Goal: Information Seeking & Learning: Compare options

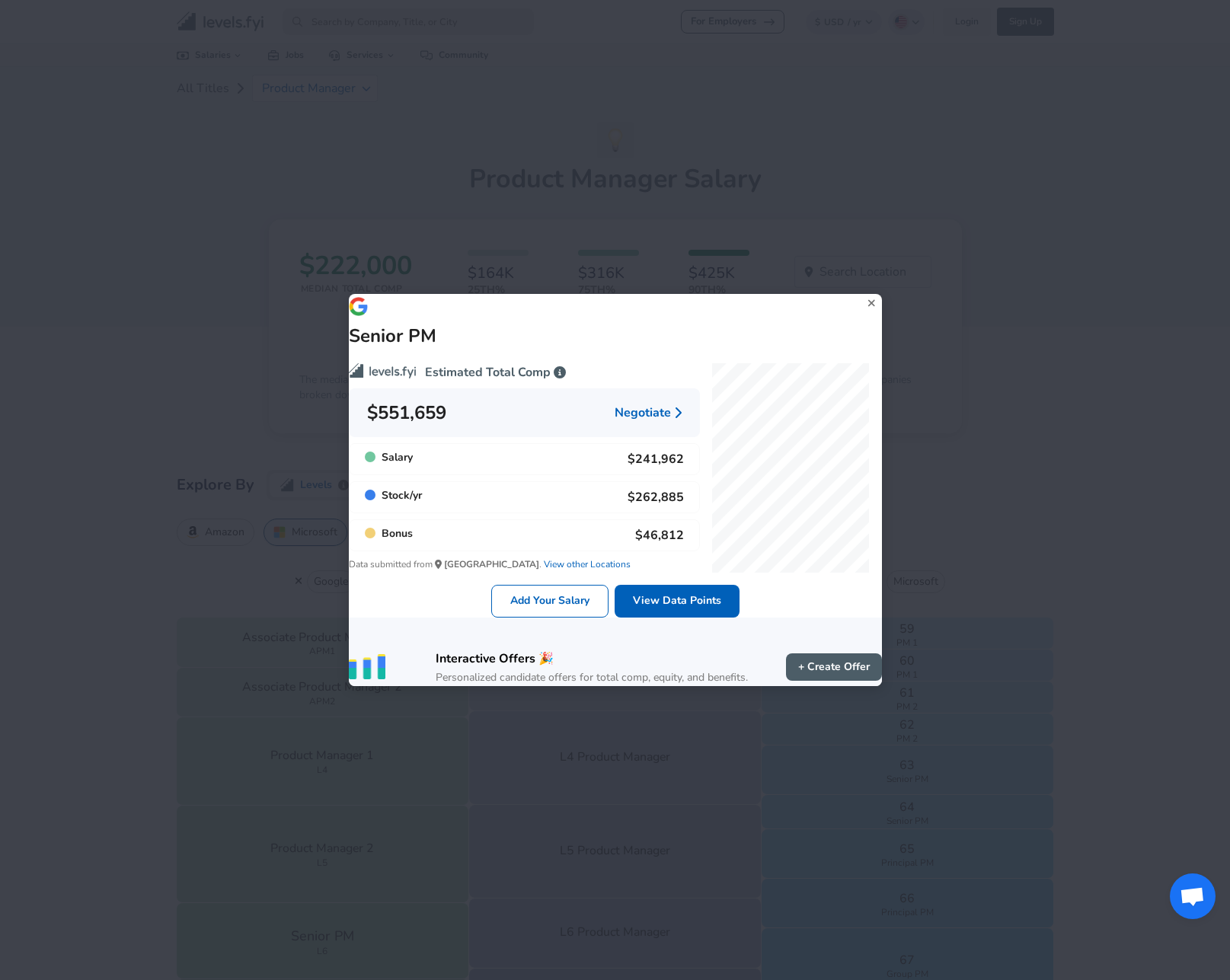
click at [861, 292] on icon at bounding box center [871, 303] width 21 height 23
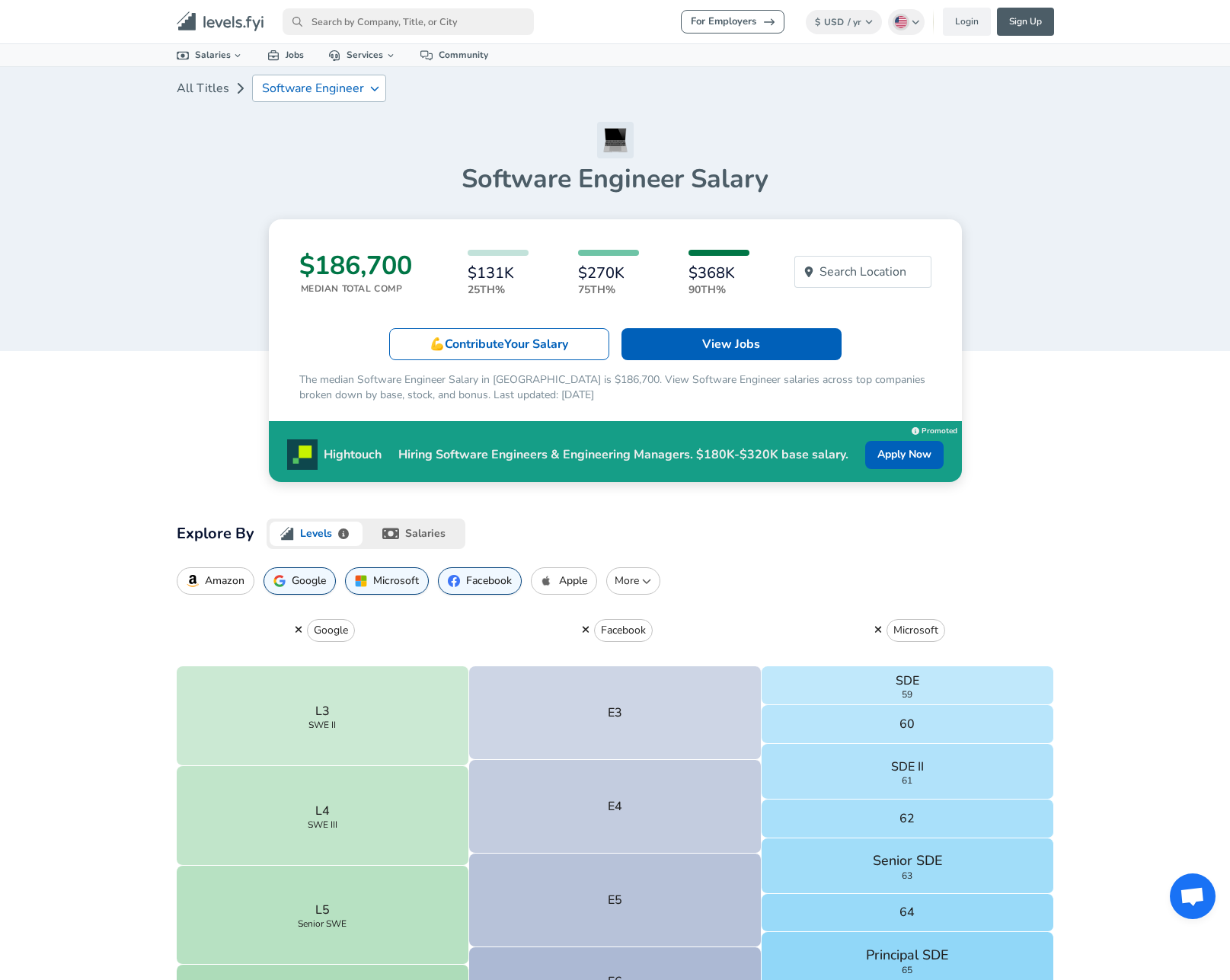
click at [315, 80] on div "Software Engineer" at bounding box center [319, 88] width 134 height 27
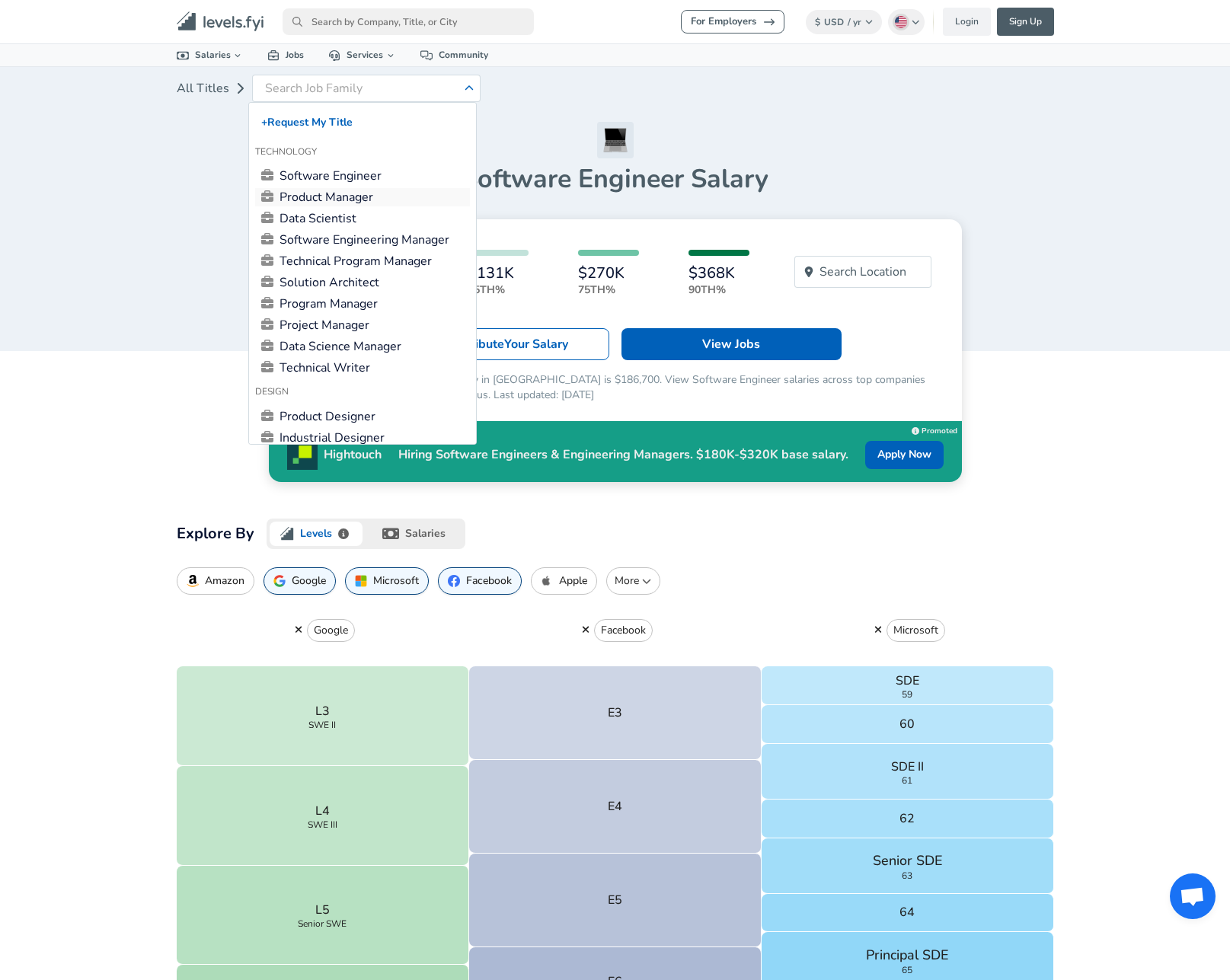
click at [320, 195] on link "Product Manager" at bounding box center [362, 197] width 214 height 18
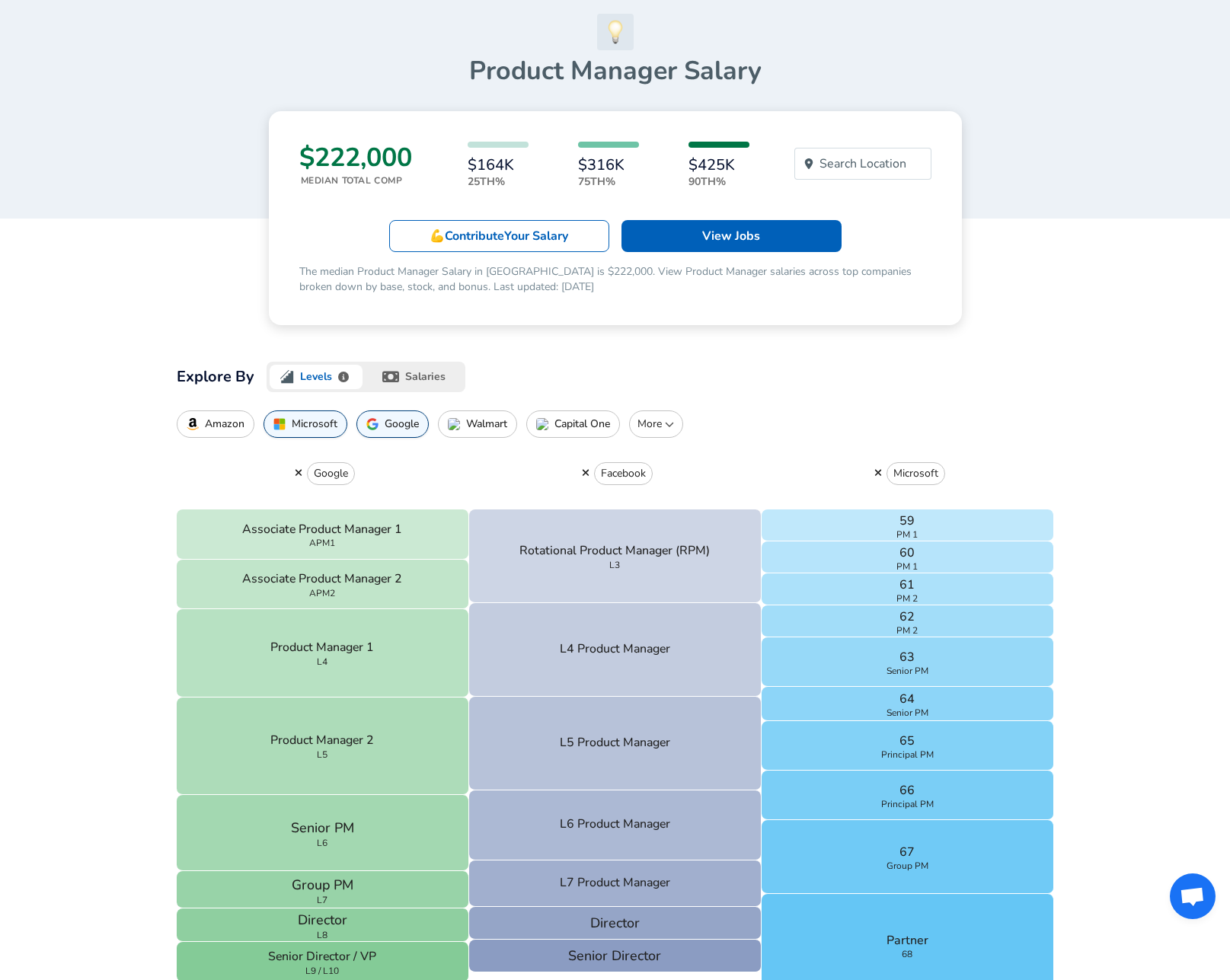
scroll to position [131, 0]
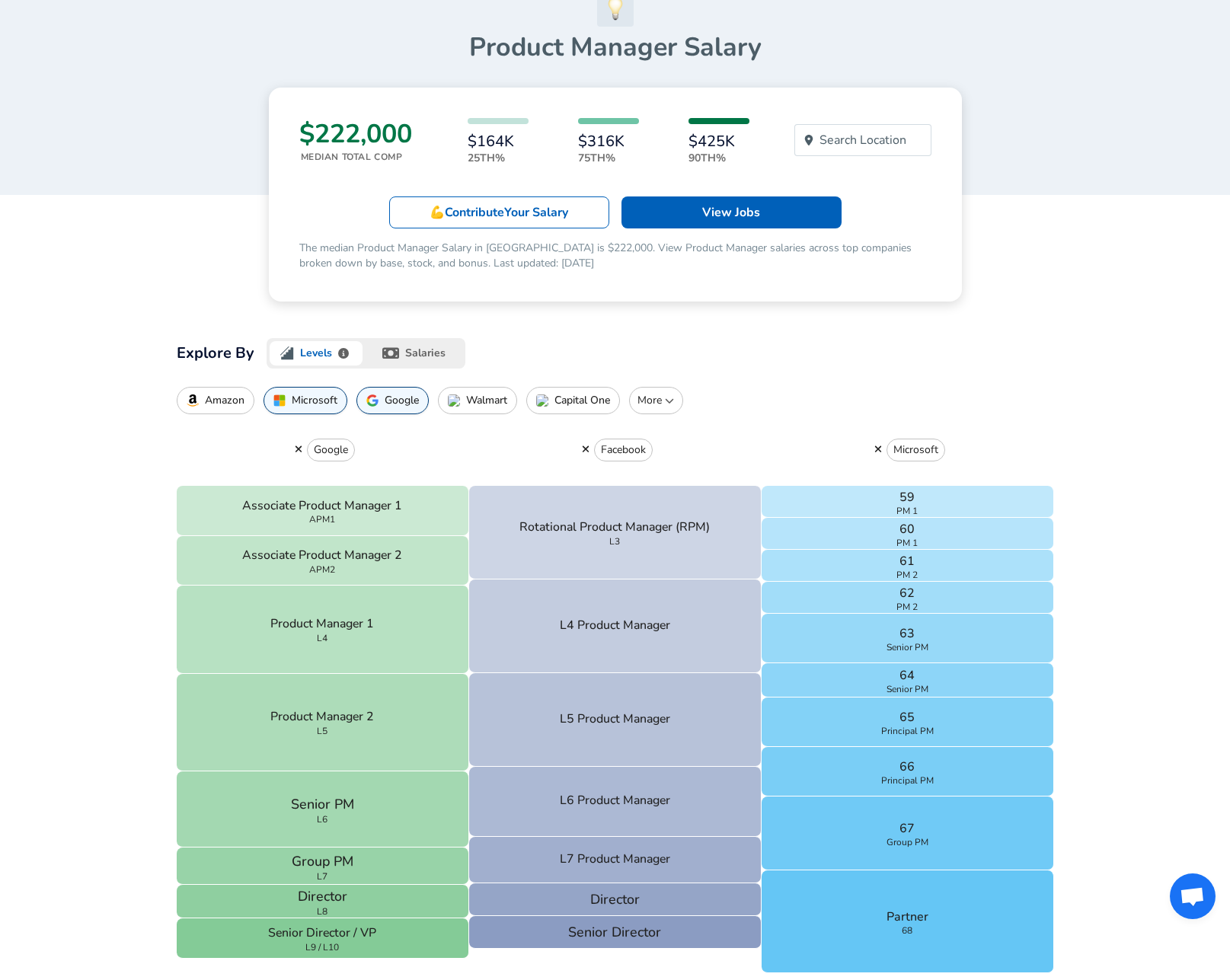
click at [309, 395] on p "Microsoft" at bounding box center [315, 400] width 46 height 12
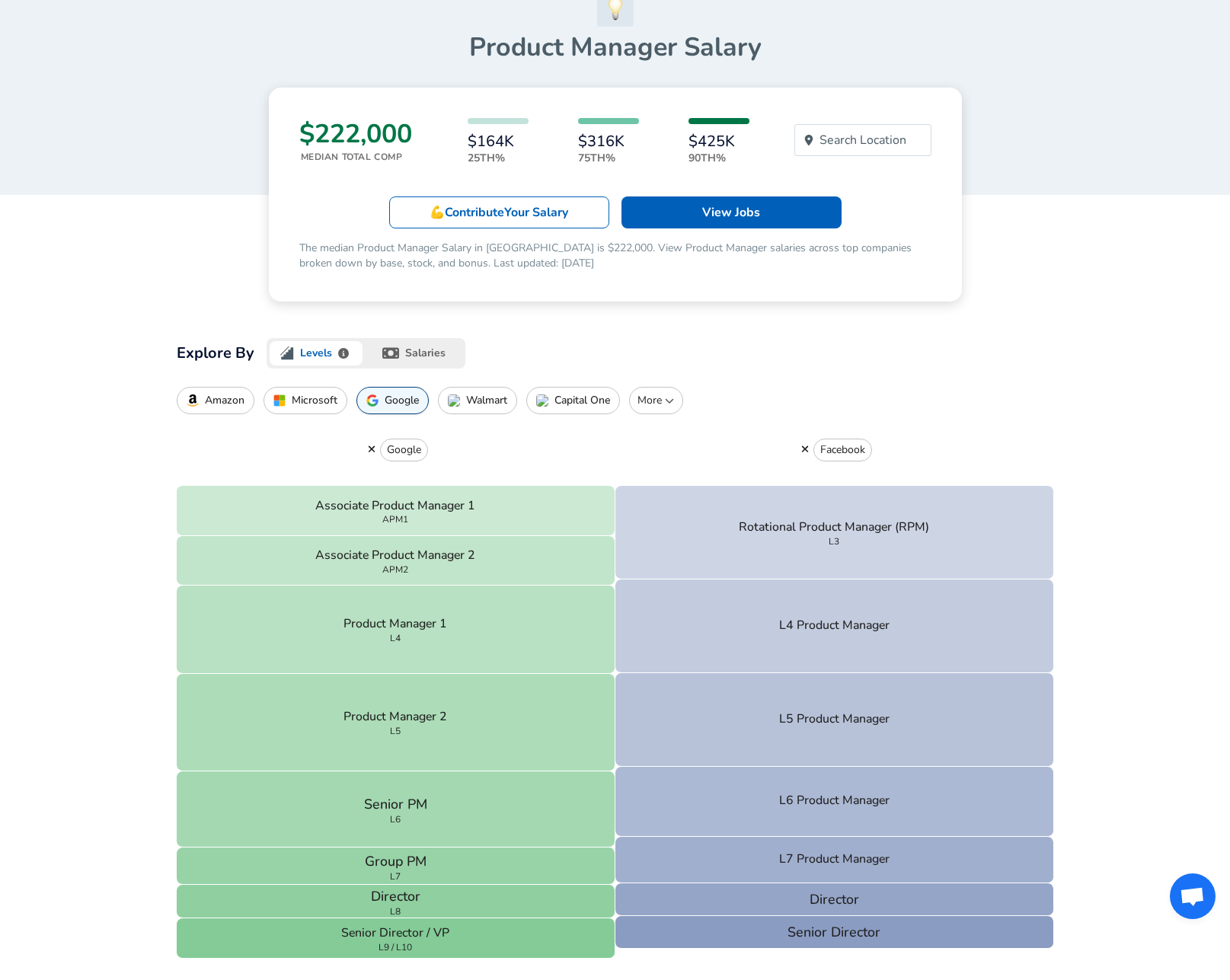
click at [396, 401] on p "Google" at bounding box center [402, 400] width 35 height 12
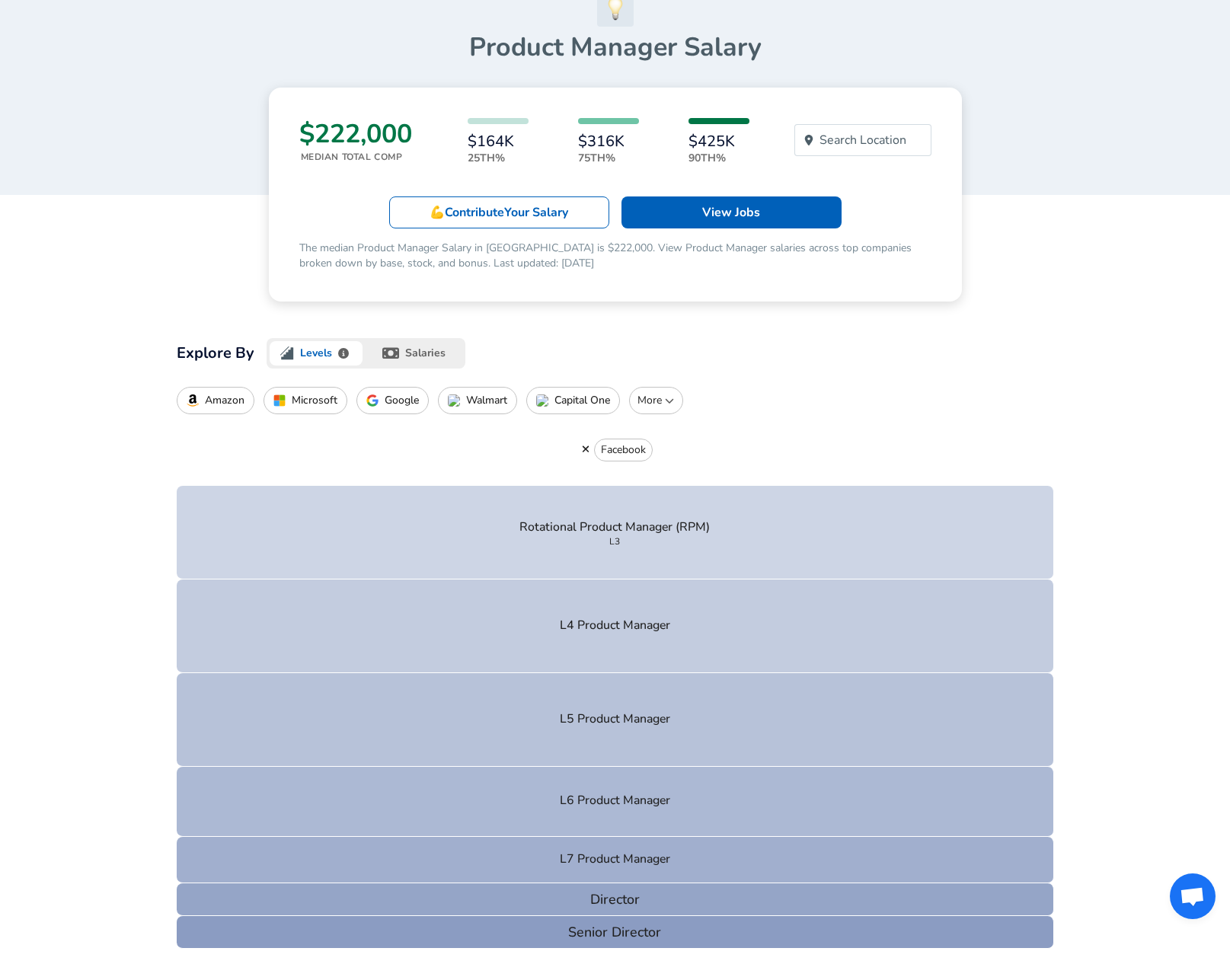
click at [388, 387] on button "Google" at bounding box center [393, 400] width 72 height 27
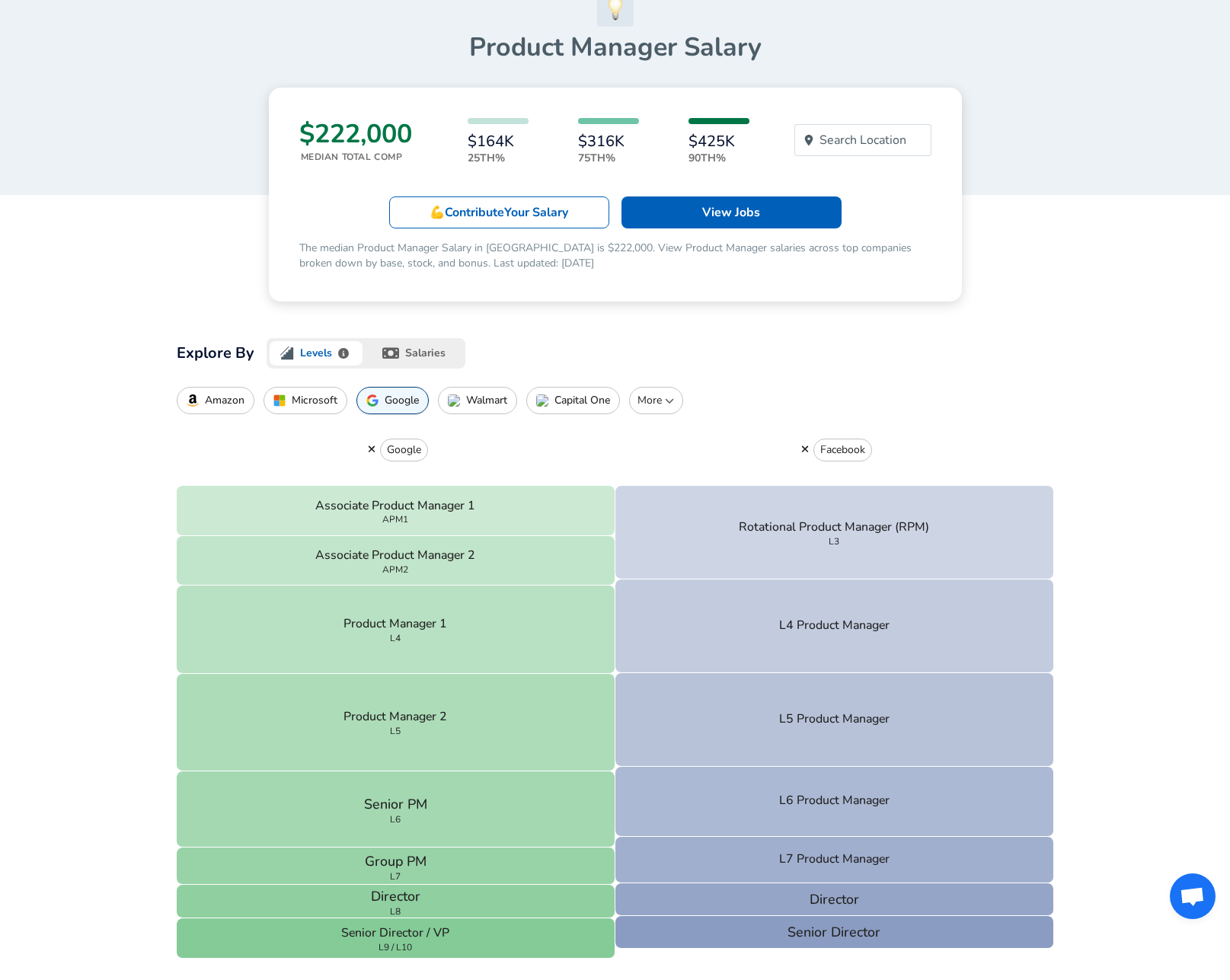
click at [487, 390] on button "Walmart" at bounding box center [477, 400] width 79 height 27
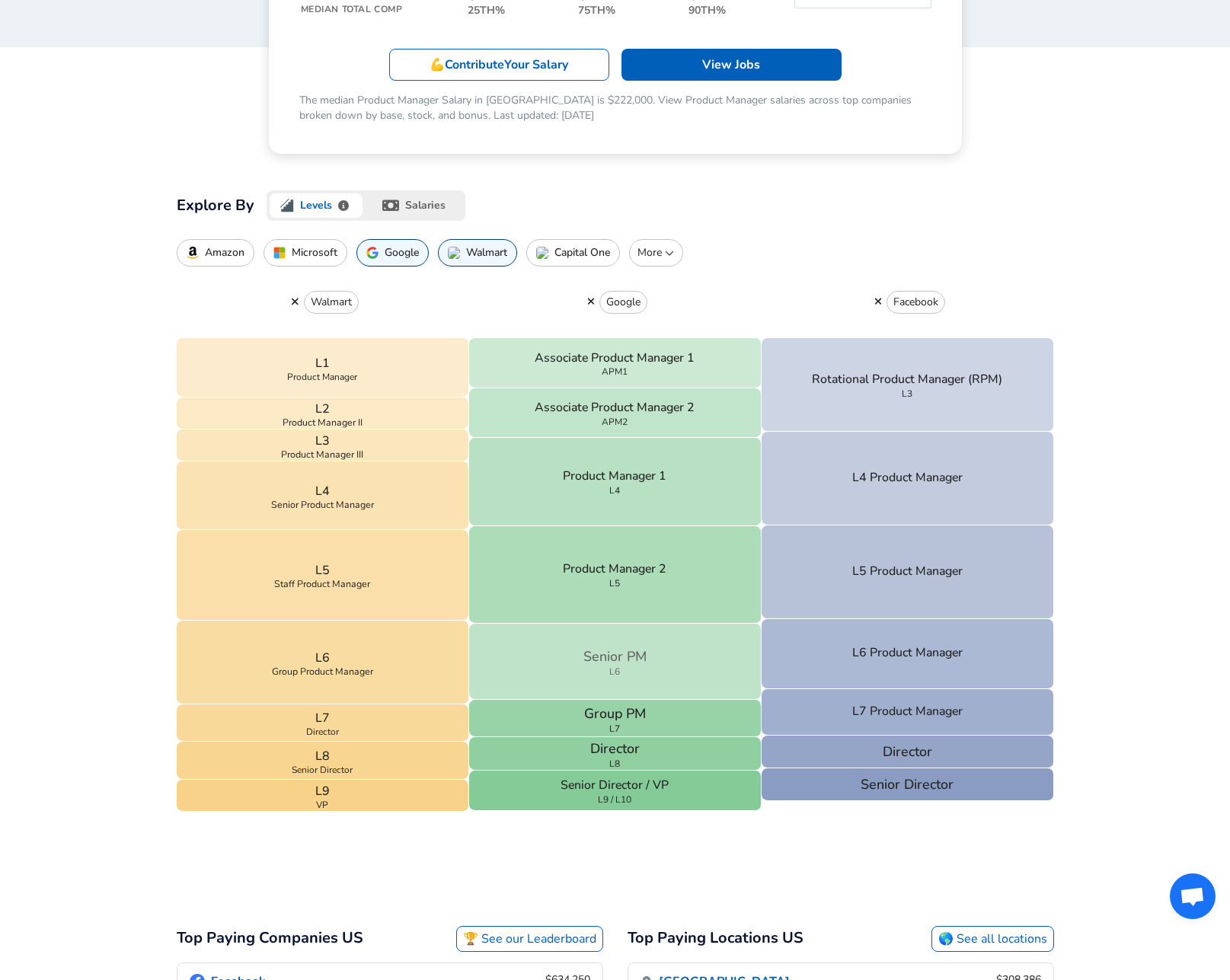
scroll to position [280, 0]
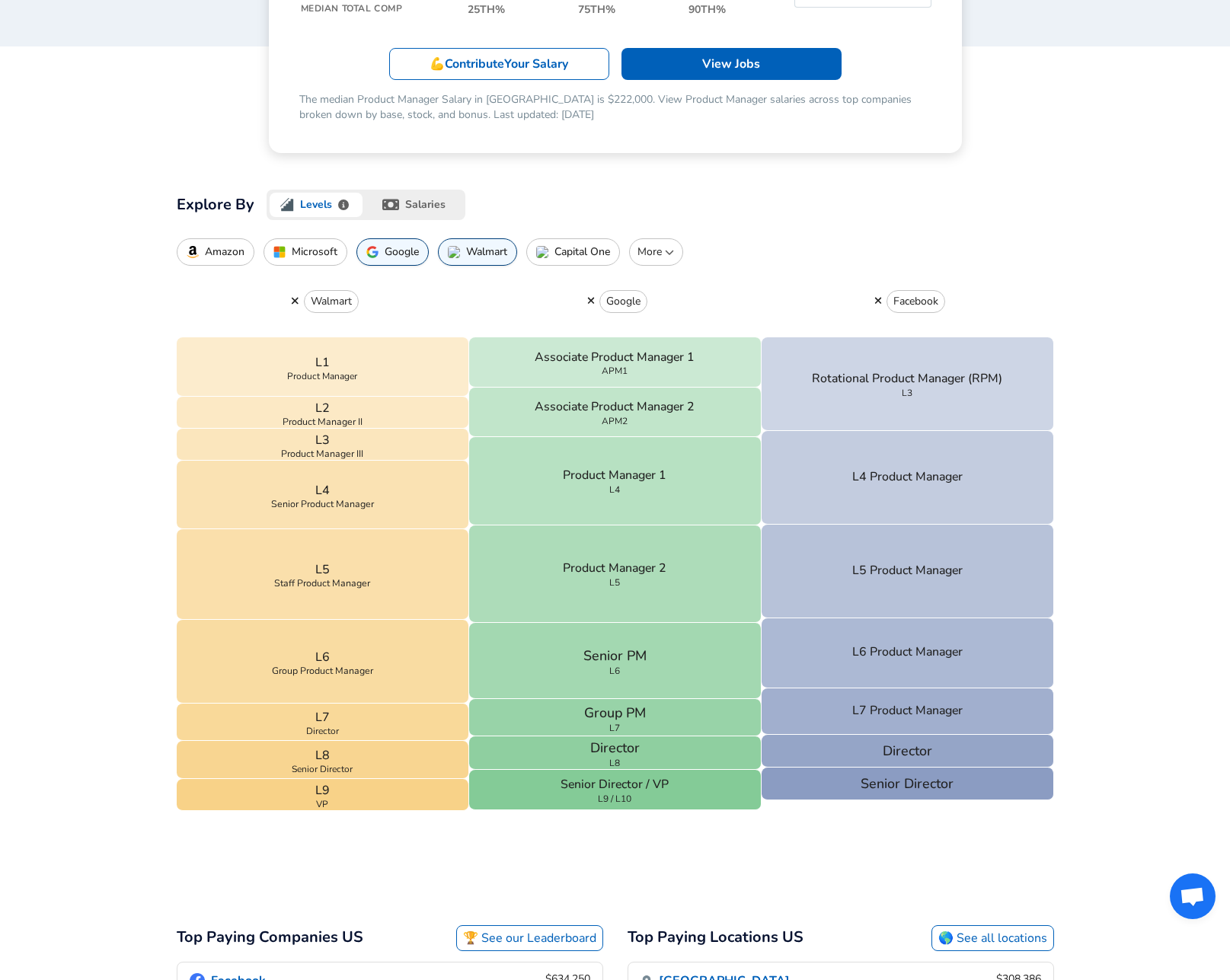
click at [653, 262] on button "More" at bounding box center [656, 251] width 54 height 27
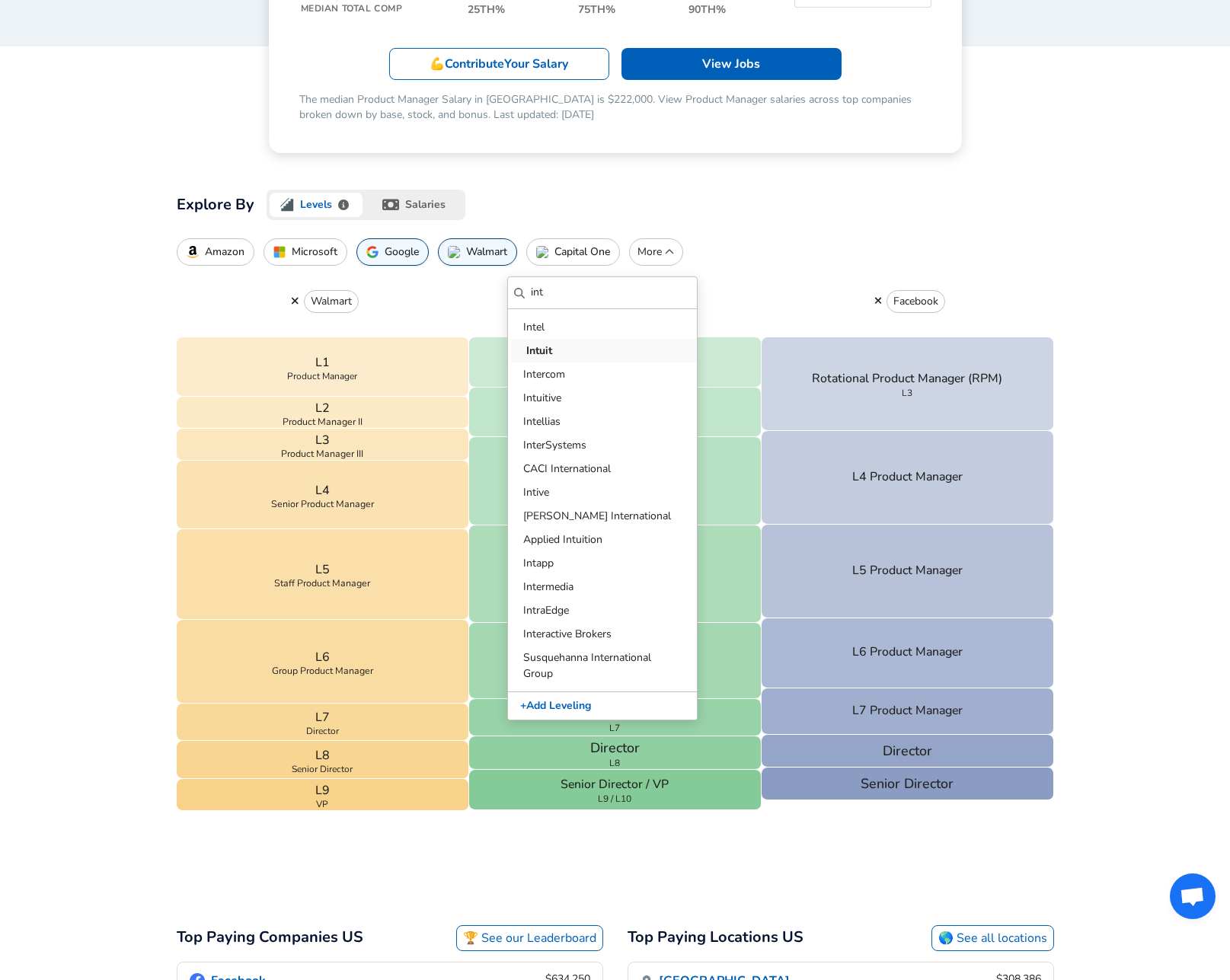
type input "int"
click at [568, 352] on p "Intuit" at bounding box center [605, 350] width 159 height 16
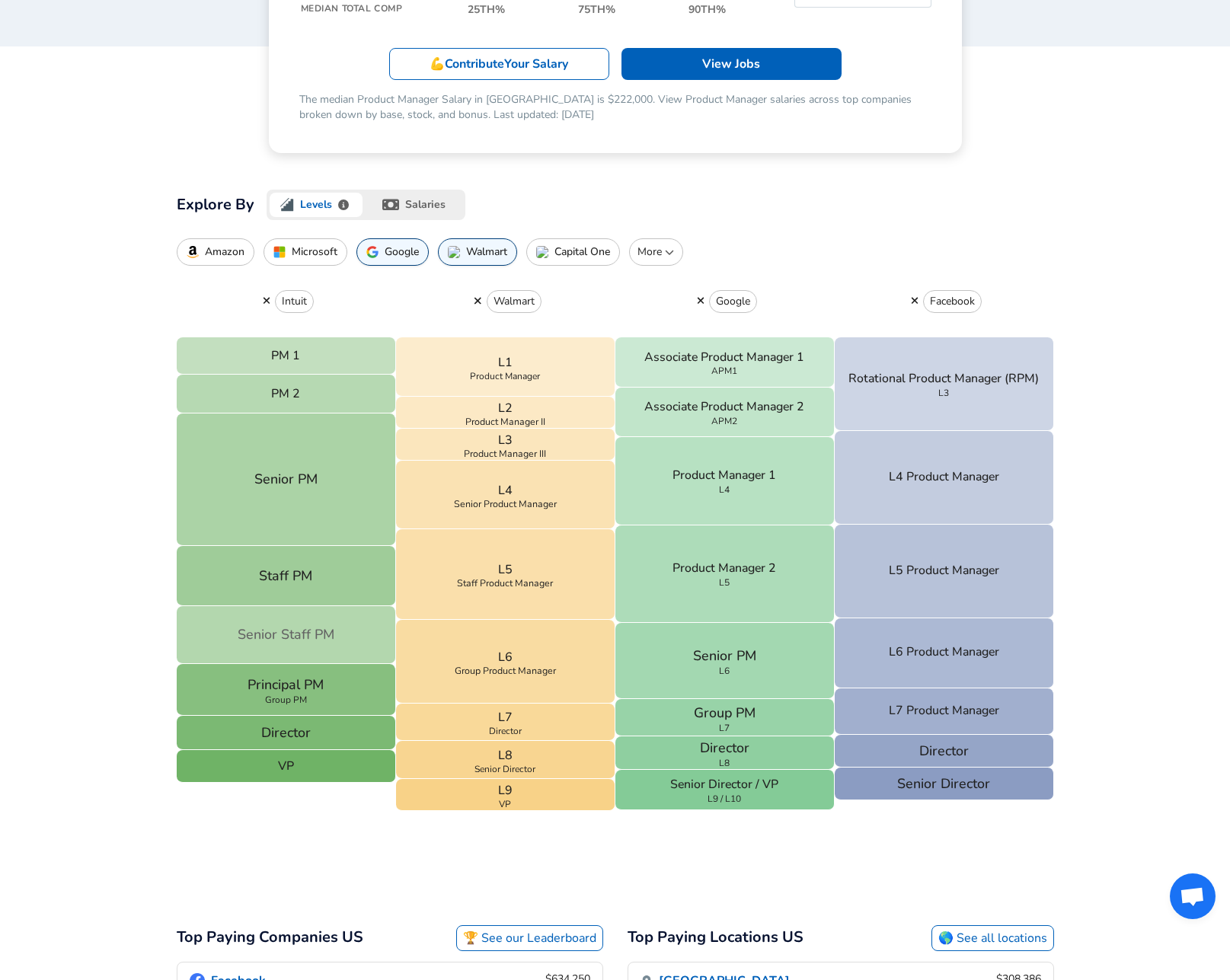
click at [306, 649] on button "Senior Staff PM" at bounding box center [286, 634] width 219 height 57
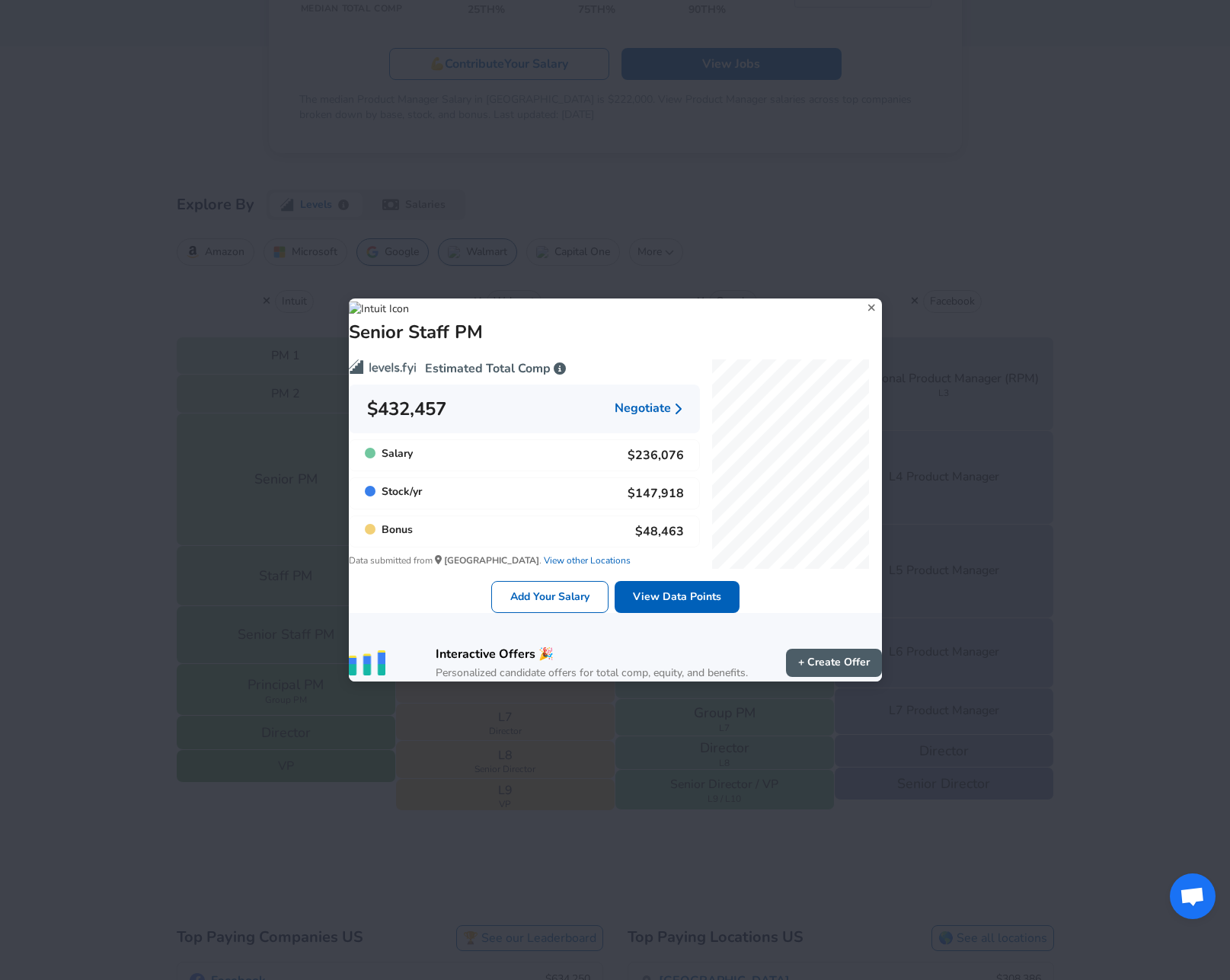
click at [861, 296] on icon at bounding box center [871, 307] width 21 height 23
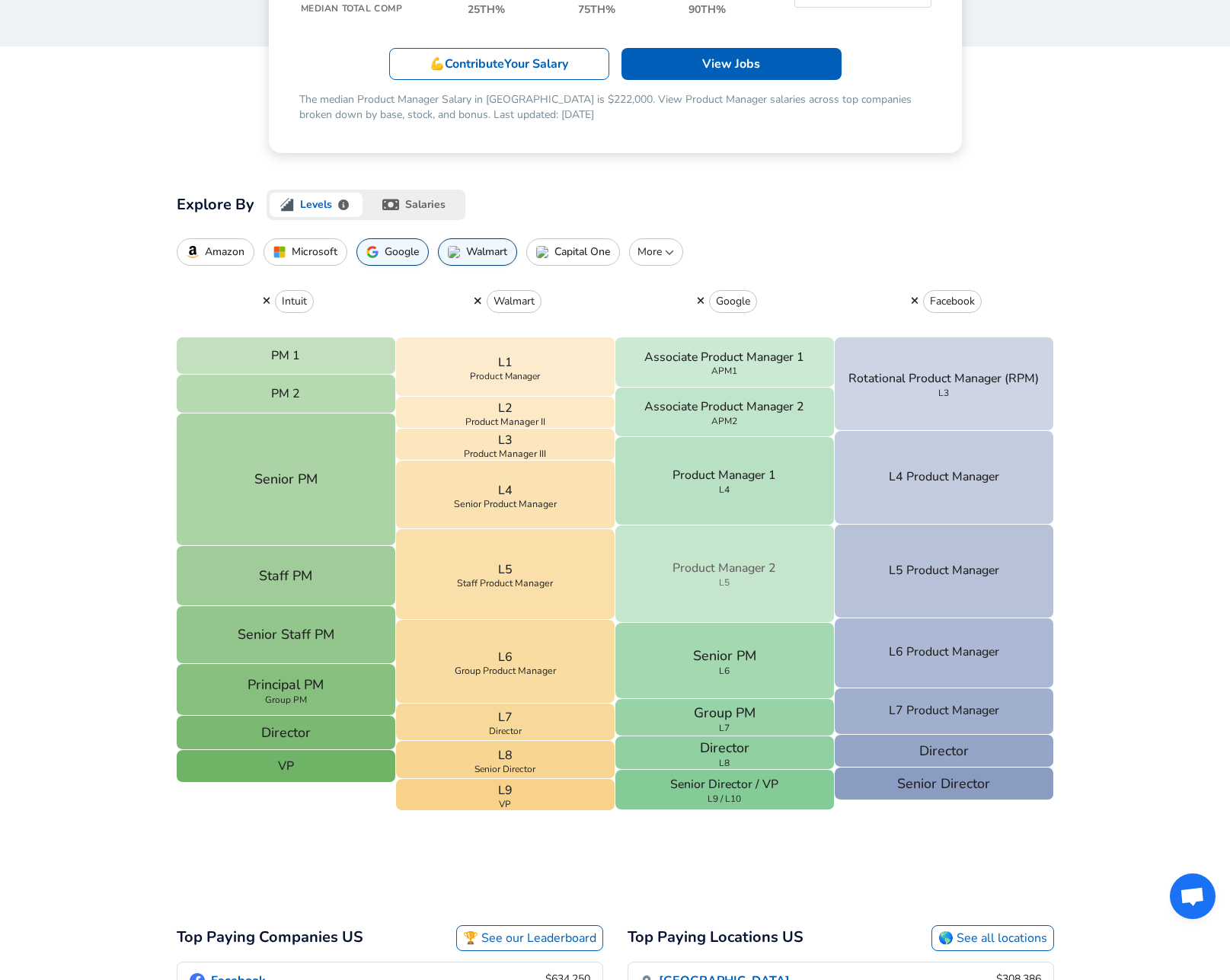
click at [742, 583] on button "Product Manager 2 L5" at bounding box center [725, 573] width 219 height 98
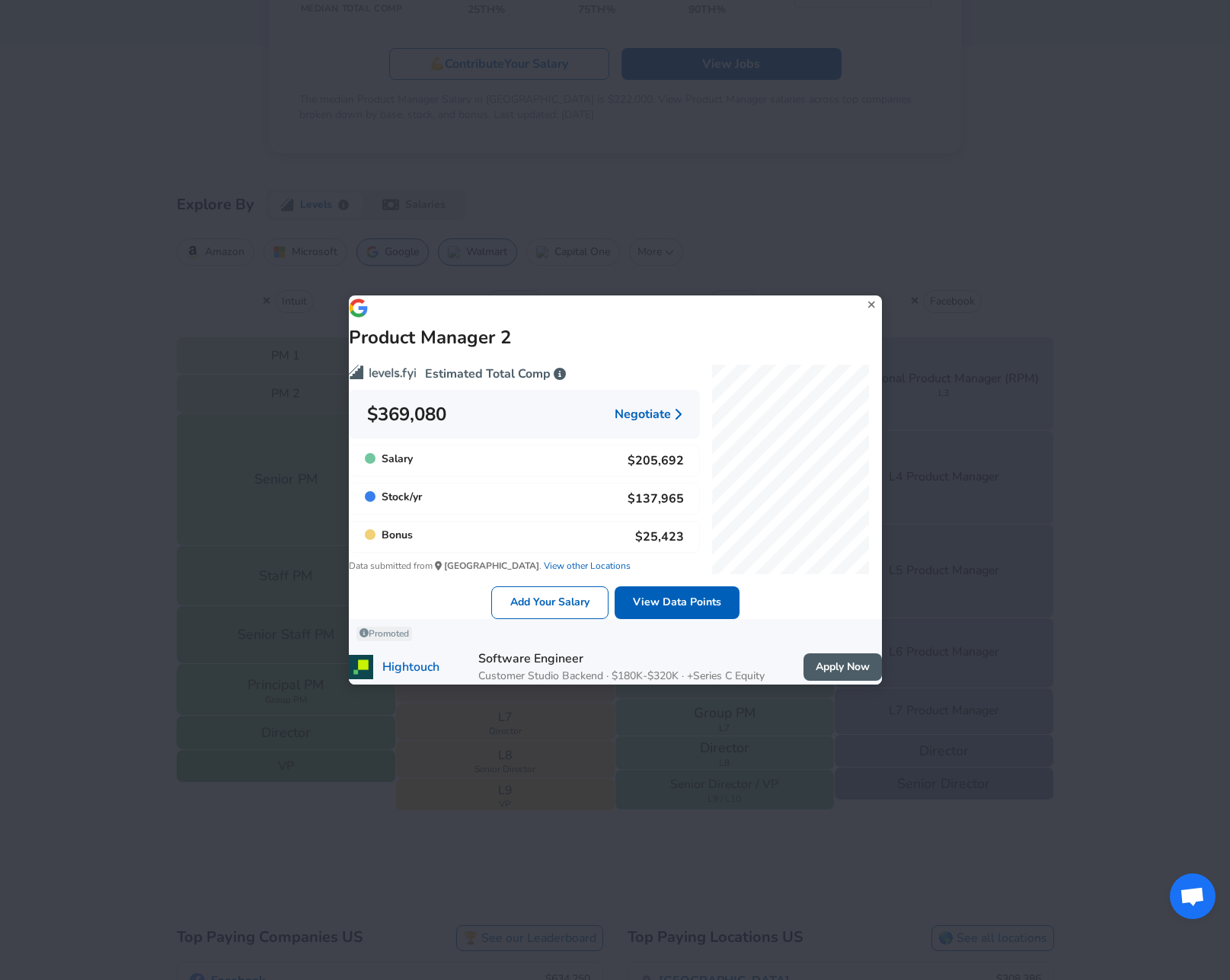
click at [861, 293] on icon at bounding box center [871, 305] width 21 height 23
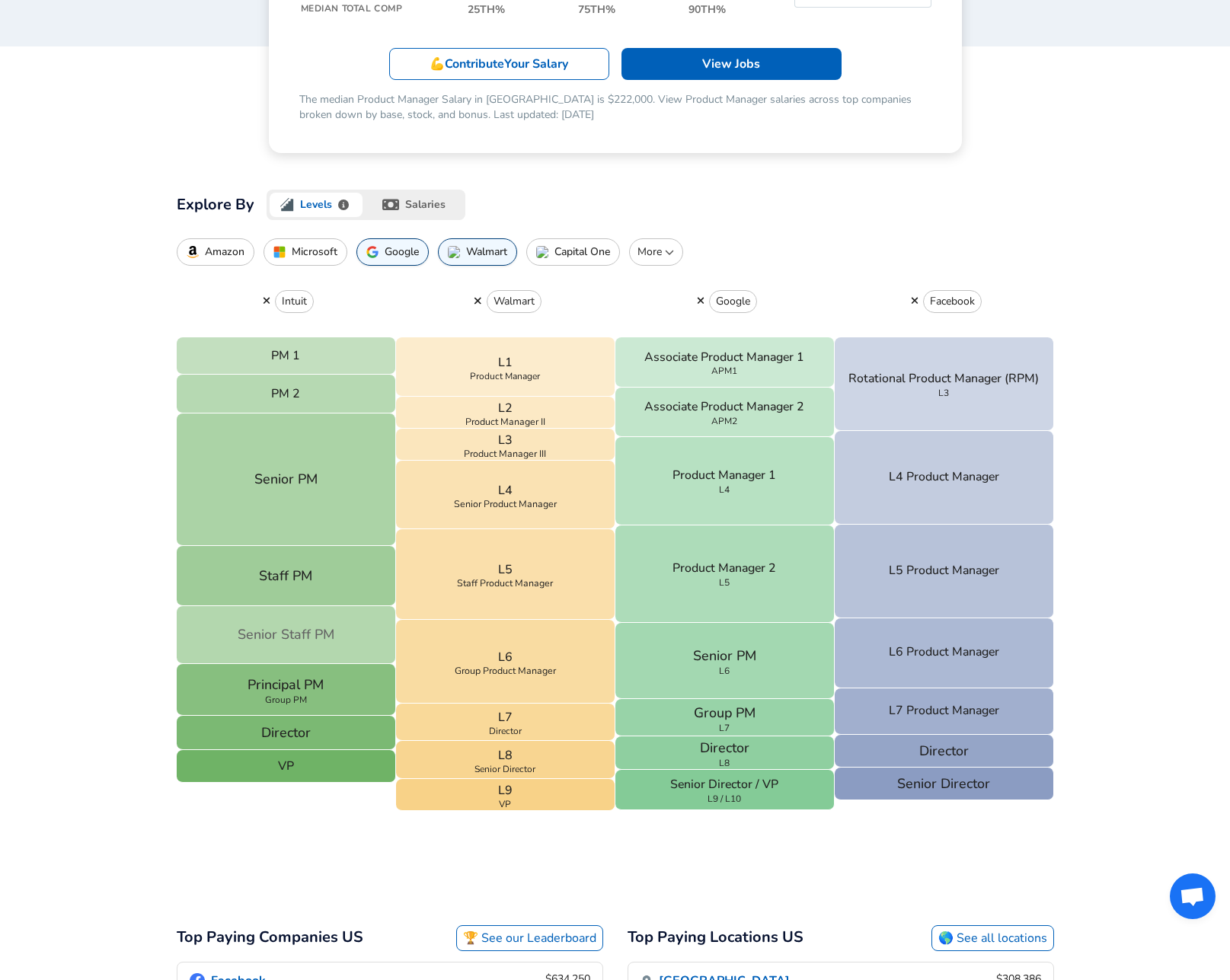
click at [276, 645] on button "Senior Staff PM" at bounding box center [286, 634] width 219 height 57
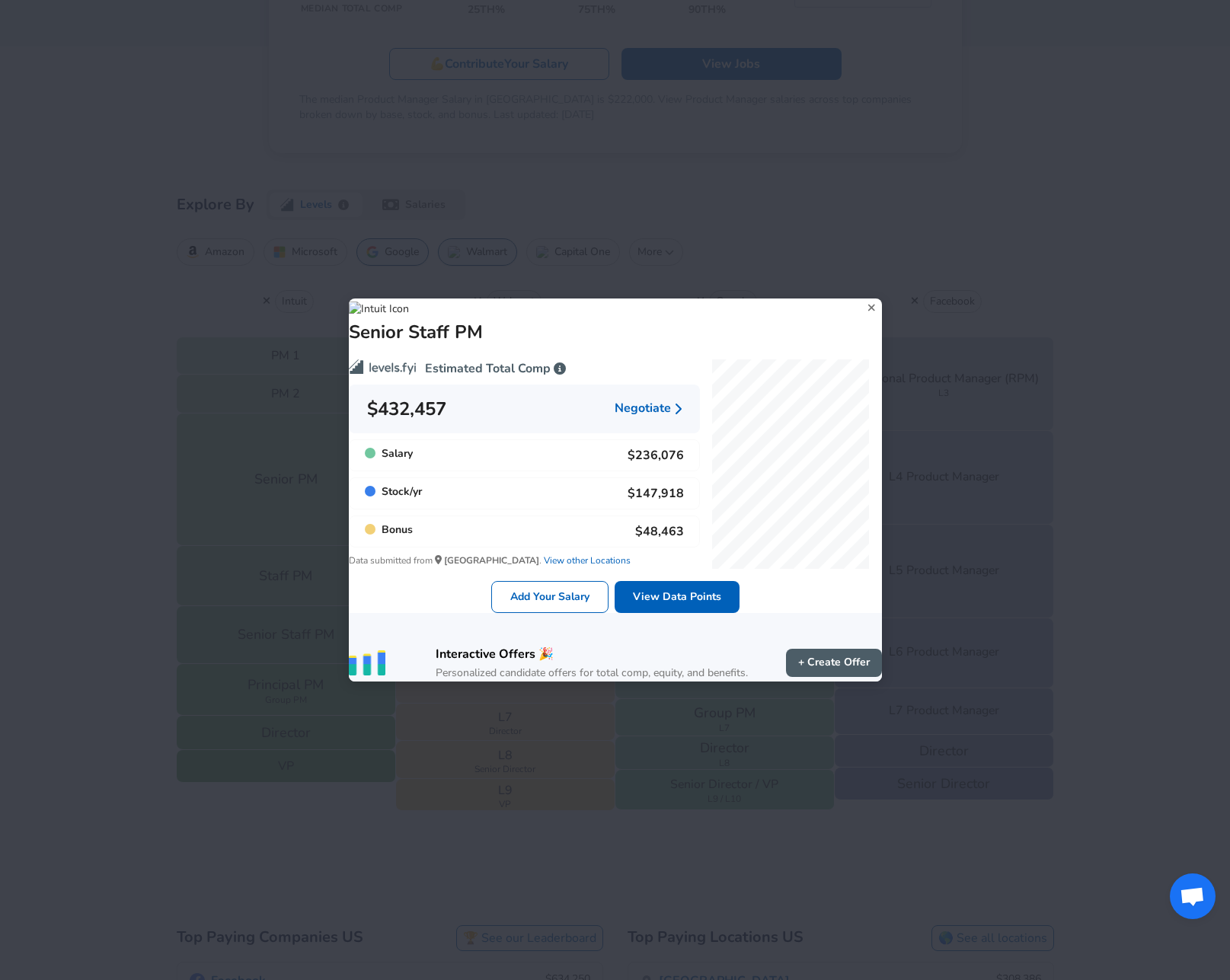
click at [861, 296] on icon at bounding box center [871, 307] width 21 height 23
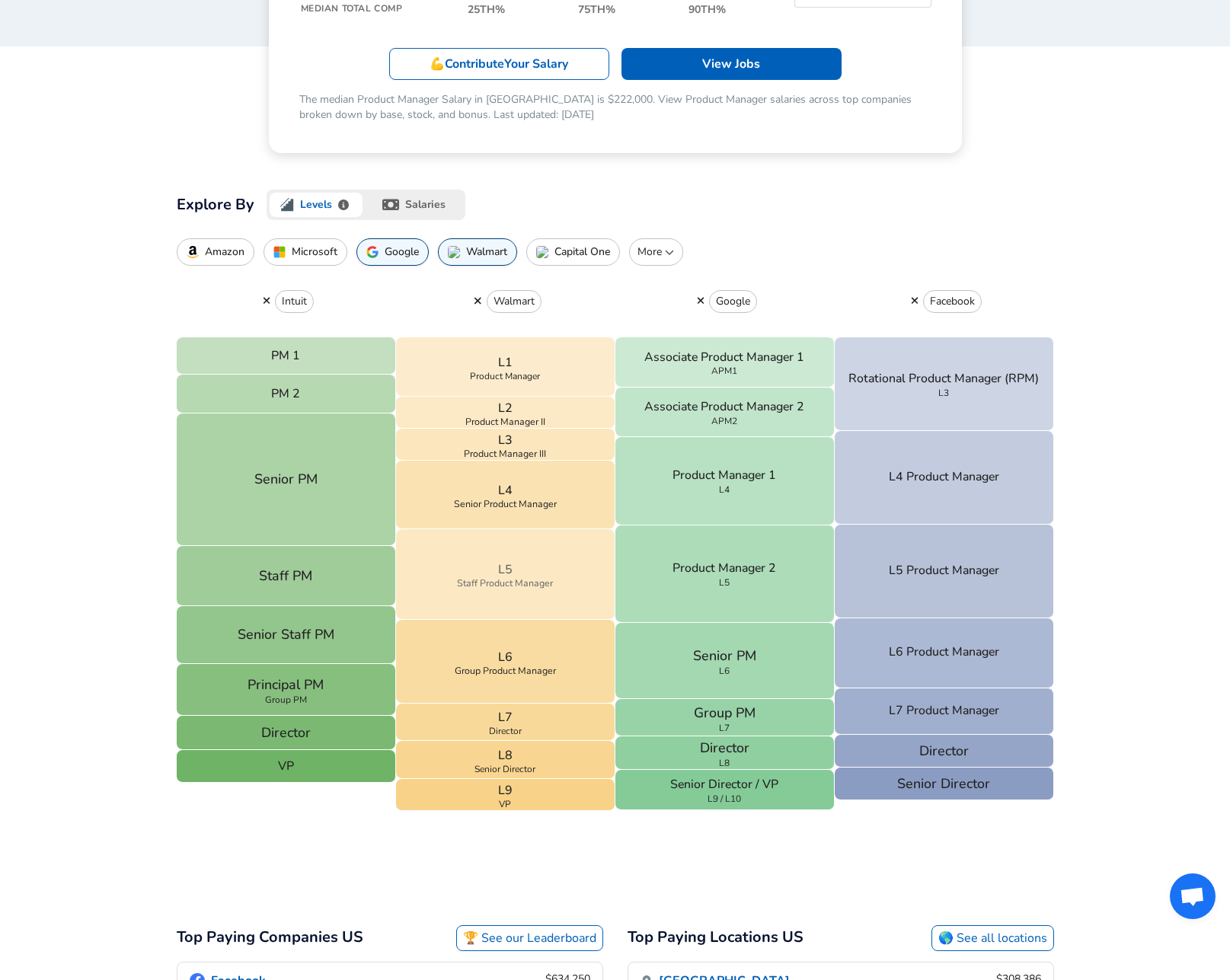
click at [493, 584] on span "Staff Product Manager" at bounding box center [504, 582] width 96 height 9
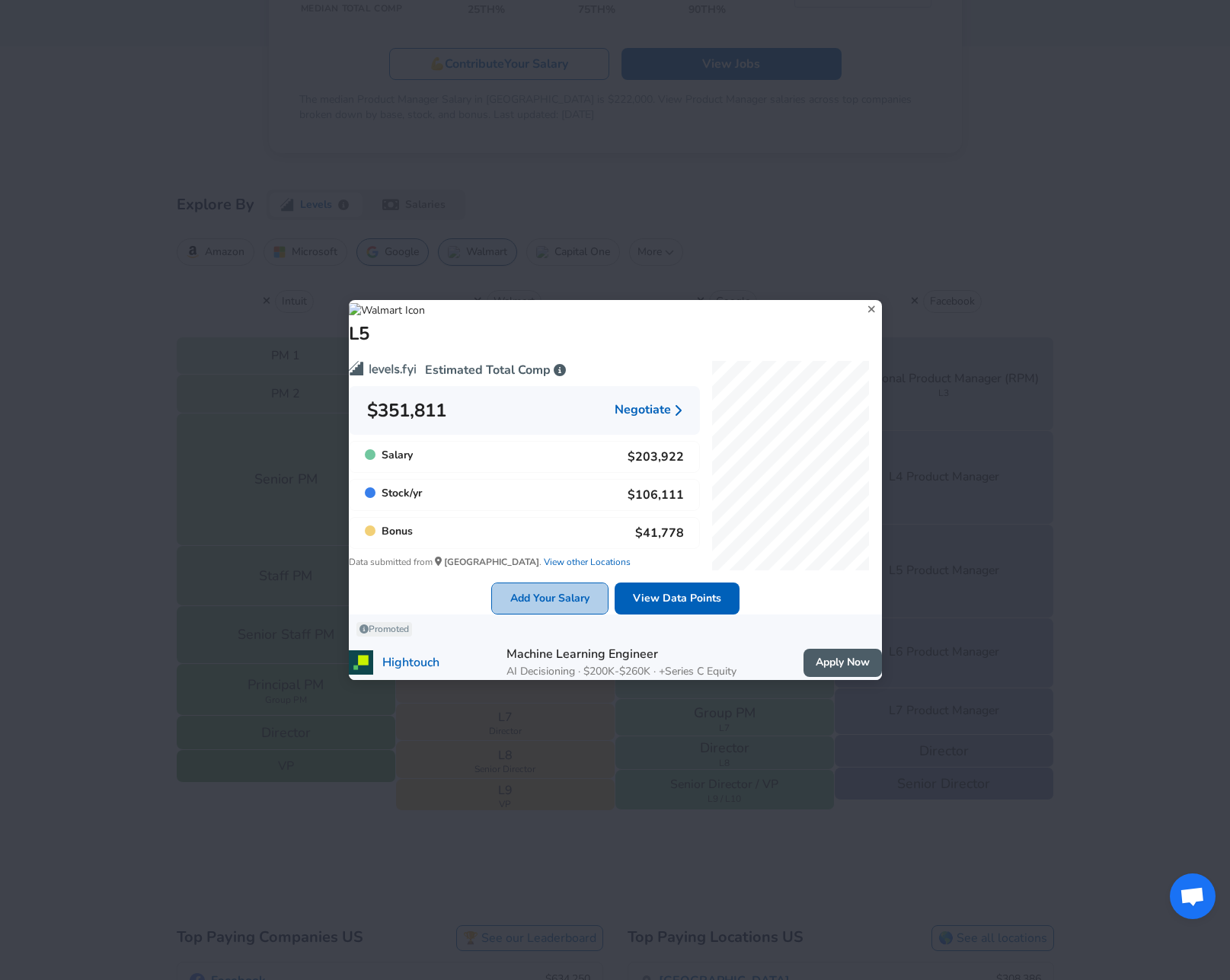
click at [493, 584] on link "Add Your Salary" at bounding box center [550, 599] width 117 height 33
